Goal: Task Accomplishment & Management: Use online tool/utility

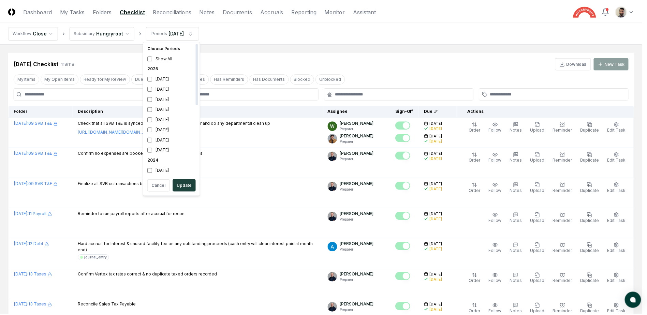
scroll to position [2, 0]
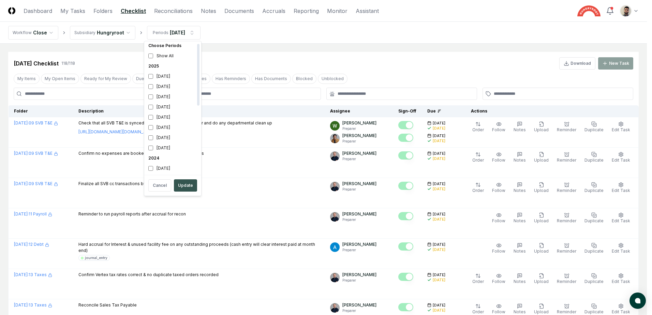
click at [190, 190] on button "Update" at bounding box center [185, 185] width 23 height 12
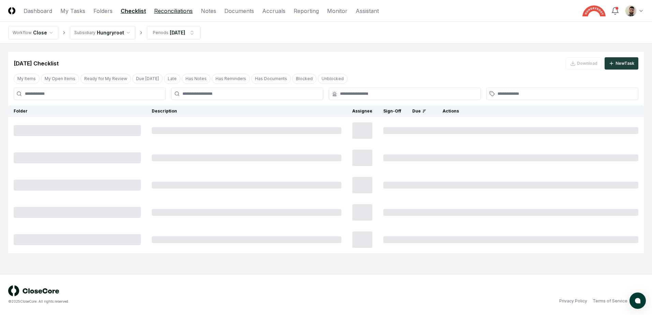
click at [171, 11] on link "Reconciliations" at bounding box center [173, 11] width 39 height 8
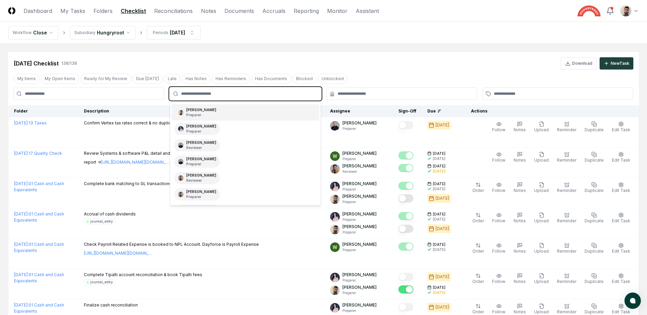
click at [214, 93] on input "text" at bounding box center [248, 94] width 135 height 6
click at [211, 107] on div "[PERSON_NAME] Preparer" at bounding box center [245, 112] width 147 height 16
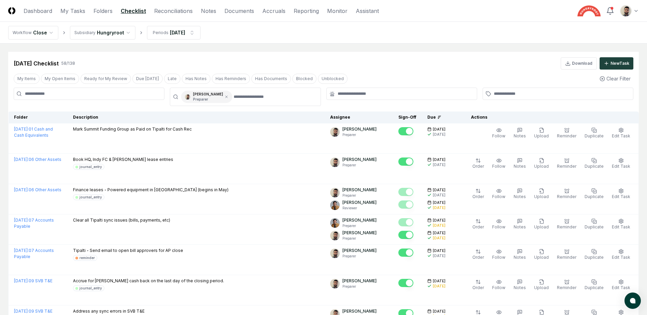
click at [340, 67] on div "[DATE] Checklist 58 / 138 Download New Task" at bounding box center [324, 63] width 620 height 12
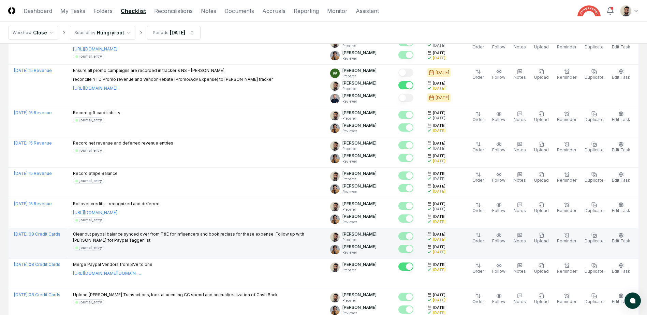
scroll to position [682, 0]
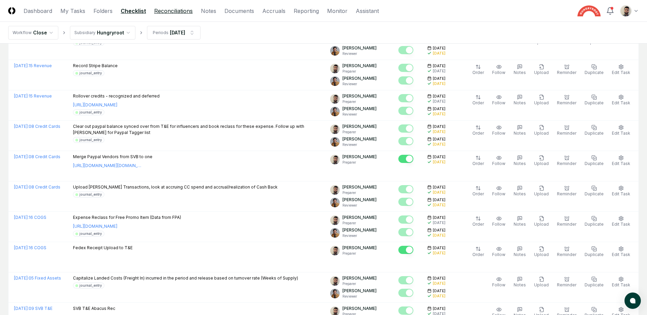
click at [179, 13] on link "Reconciliations" at bounding box center [173, 11] width 39 height 8
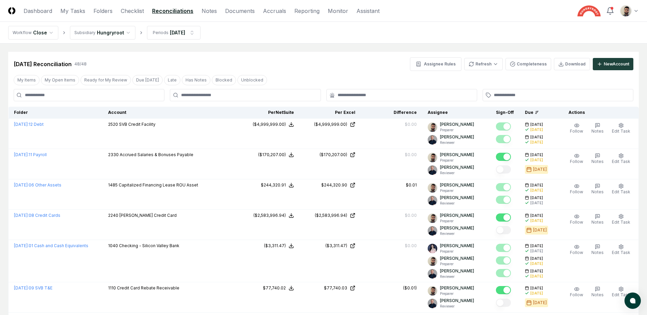
click at [244, 91] on div at bounding box center [245, 95] width 151 height 12
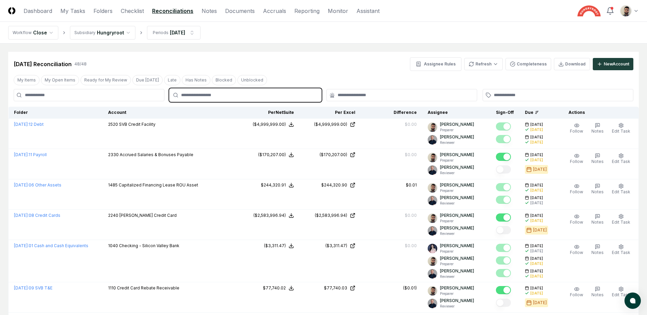
click at [239, 95] on input "text" at bounding box center [248, 95] width 135 height 6
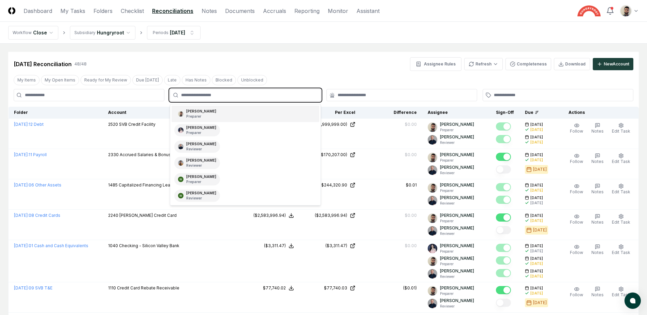
click at [233, 119] on div "[PERSON_NAME] Preparer" at bounding box center [245, 114] width 147 height 16
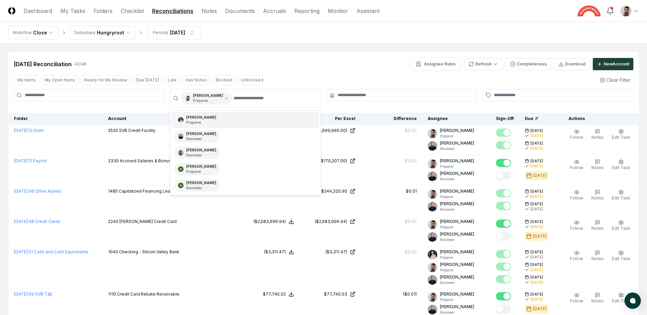
click at [404, 59] on div "[DATE] Reconciliation 42 / 48 Assignee Rules Refresh Completeness Download New …" at bounding box center [324, 64] width 620 height 14
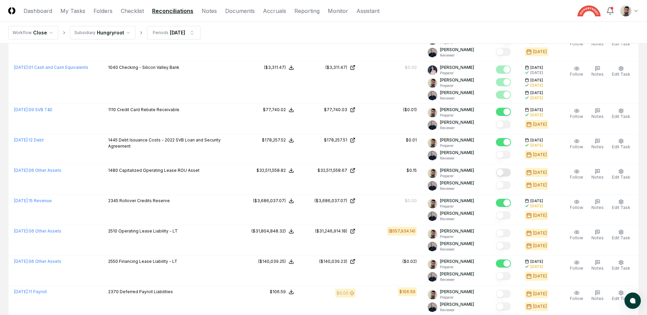
scroll to position [239, 0]
